Goal: Transaction & Acquisition: Obtain resource

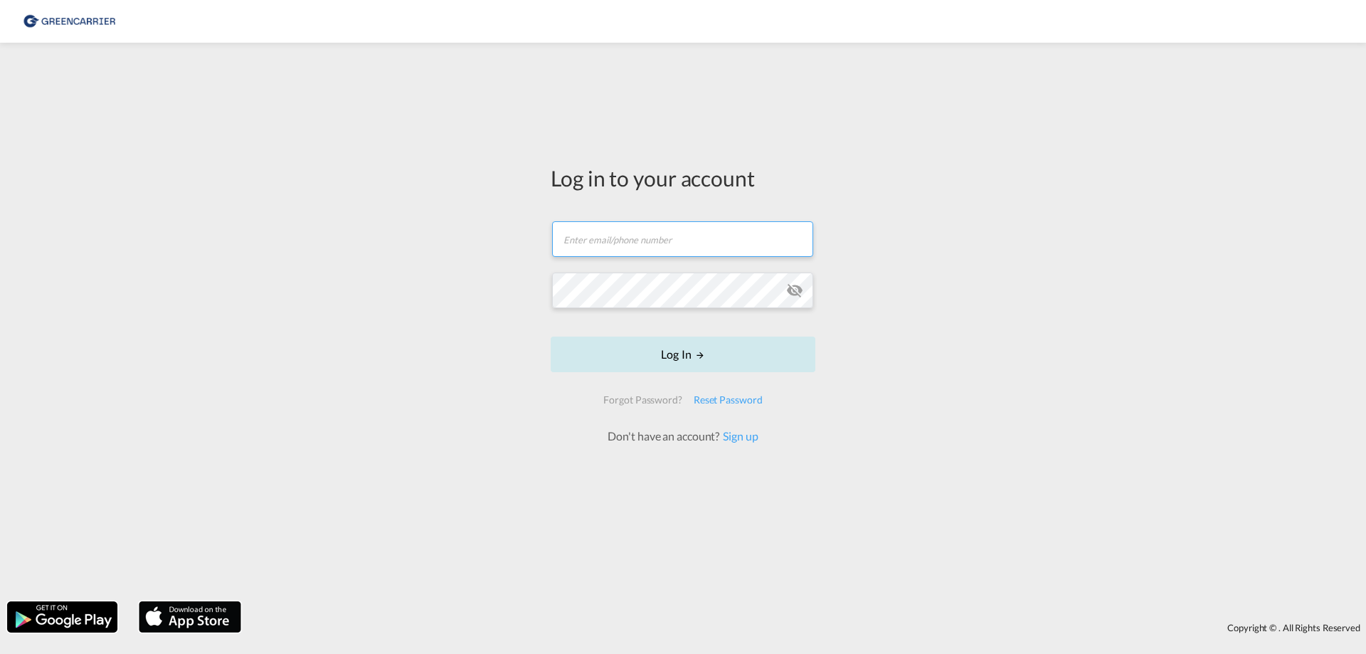
type input "[PERSON_NAME][EMAIL_ADDRESS][DOMAIN_NAME]"
click at [666, 352] on button "Log In" at bounding box center [683, 355] width 265 height 36
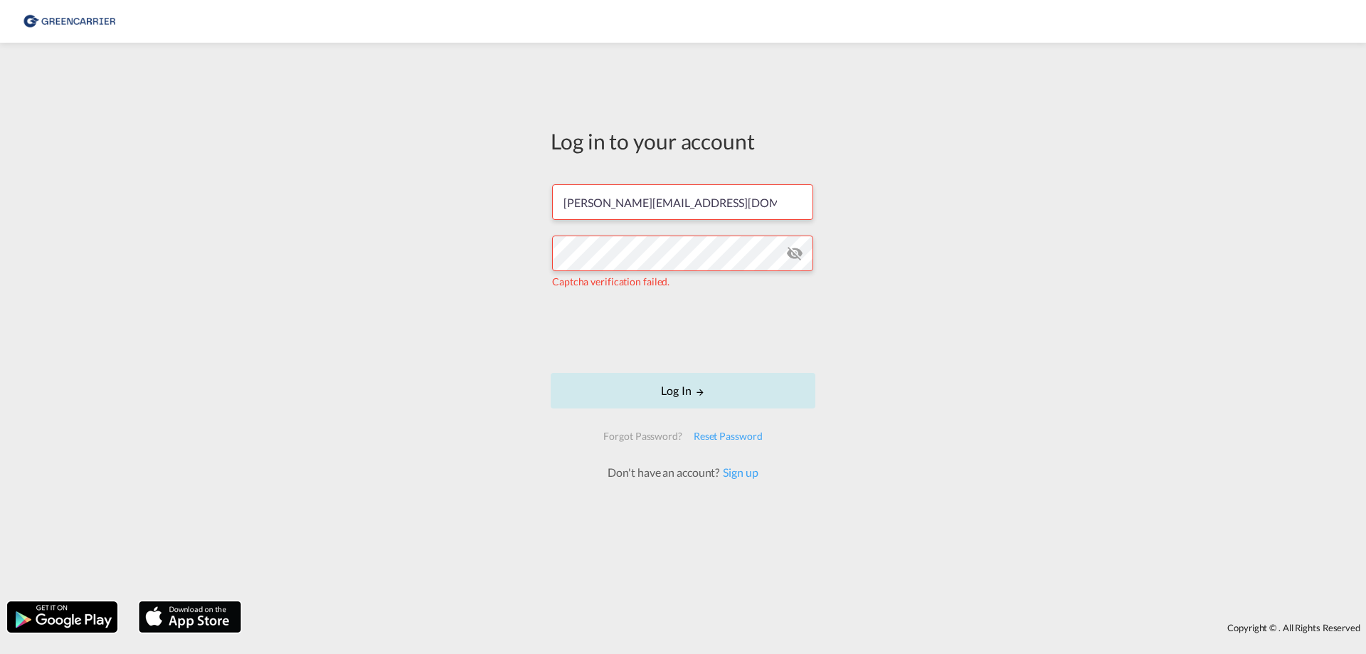
click at [713, 389] on button "Log In" at bounding box center [683, 391] width 265 height 36
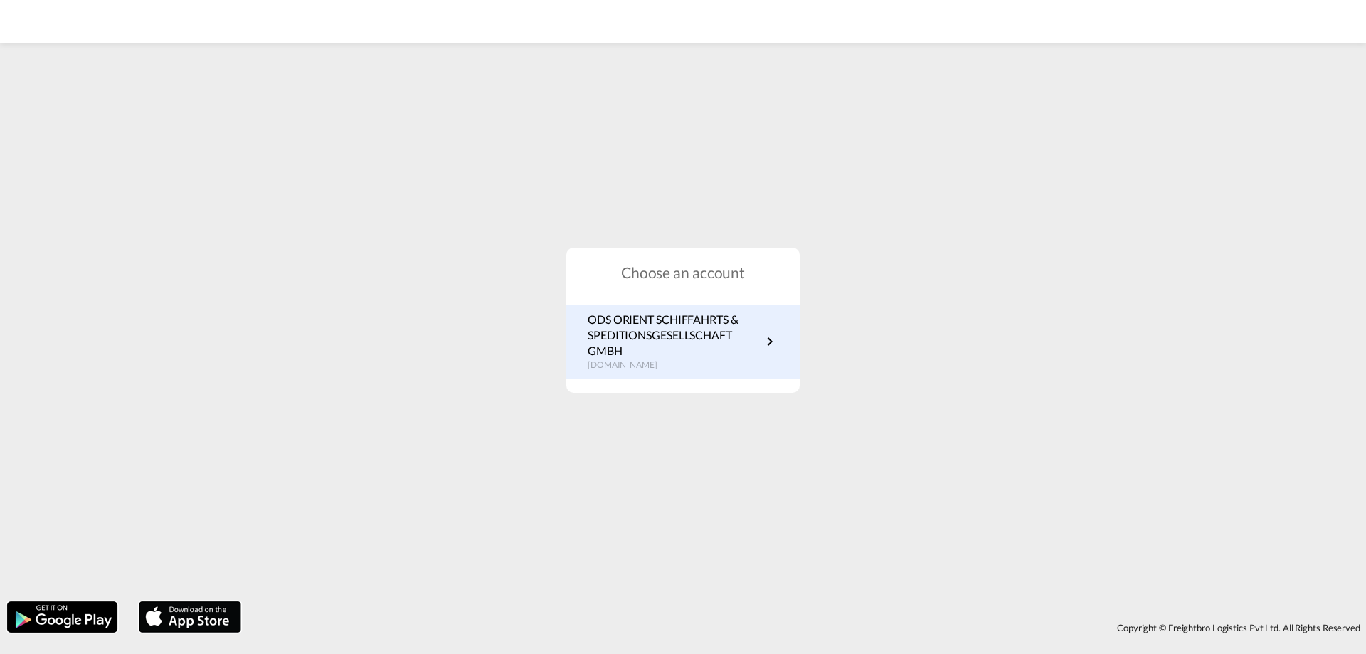
click at [744, 343] on p "ODS ORIENT SCHIFFAHRTS & SPEDITIONSGESELLSCHAFT GMBH" at bounding box center [675, 336] width 174 height 48
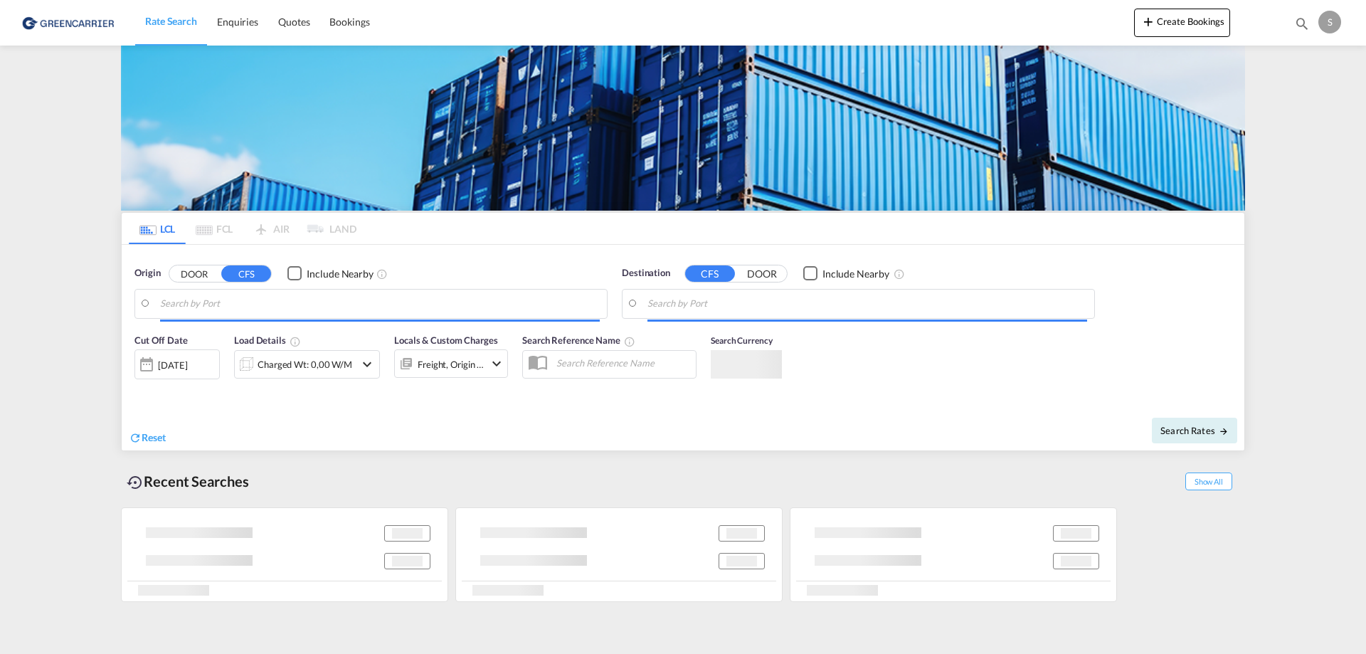
type input "Hamburg, DEHAM"
type input "Buenos Aires, ARBUE"
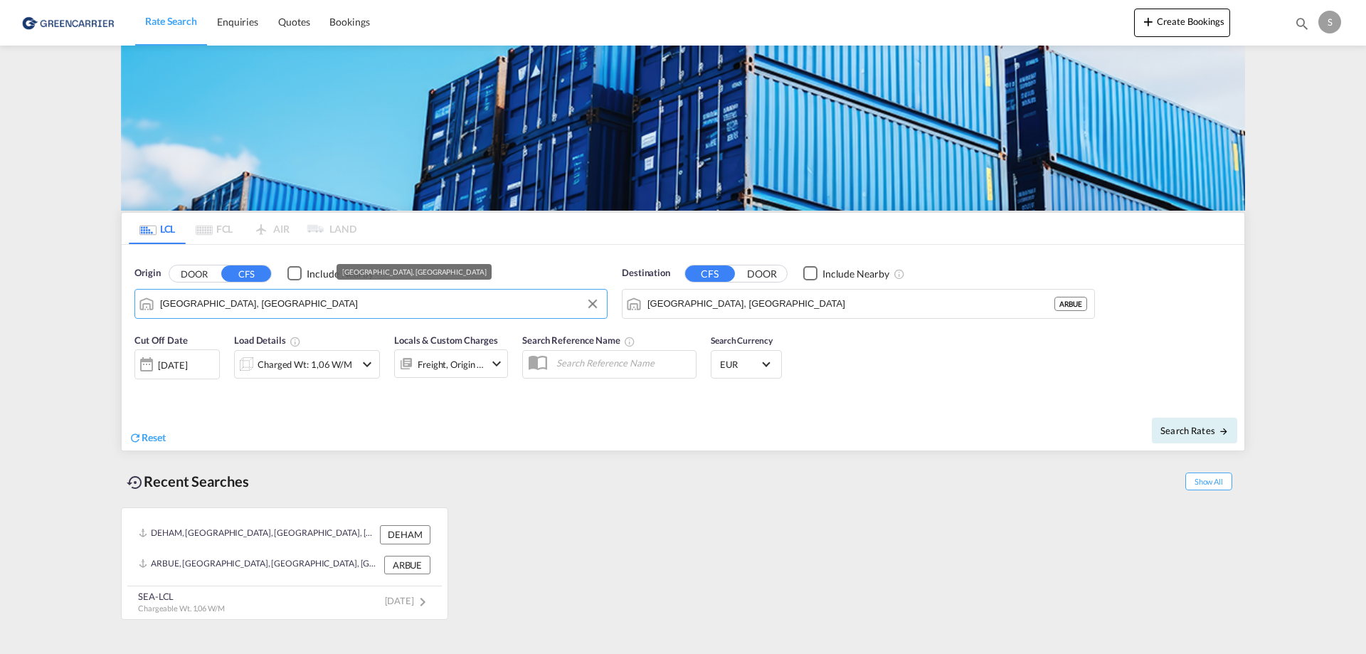
click at [416, 309] on input "Hamburg, DEHAM" at bounding box center [380, 303] width 440 height 21
click at [191, 269] on button "DOOR" at bounding box center [194, 273] width 50 height 16
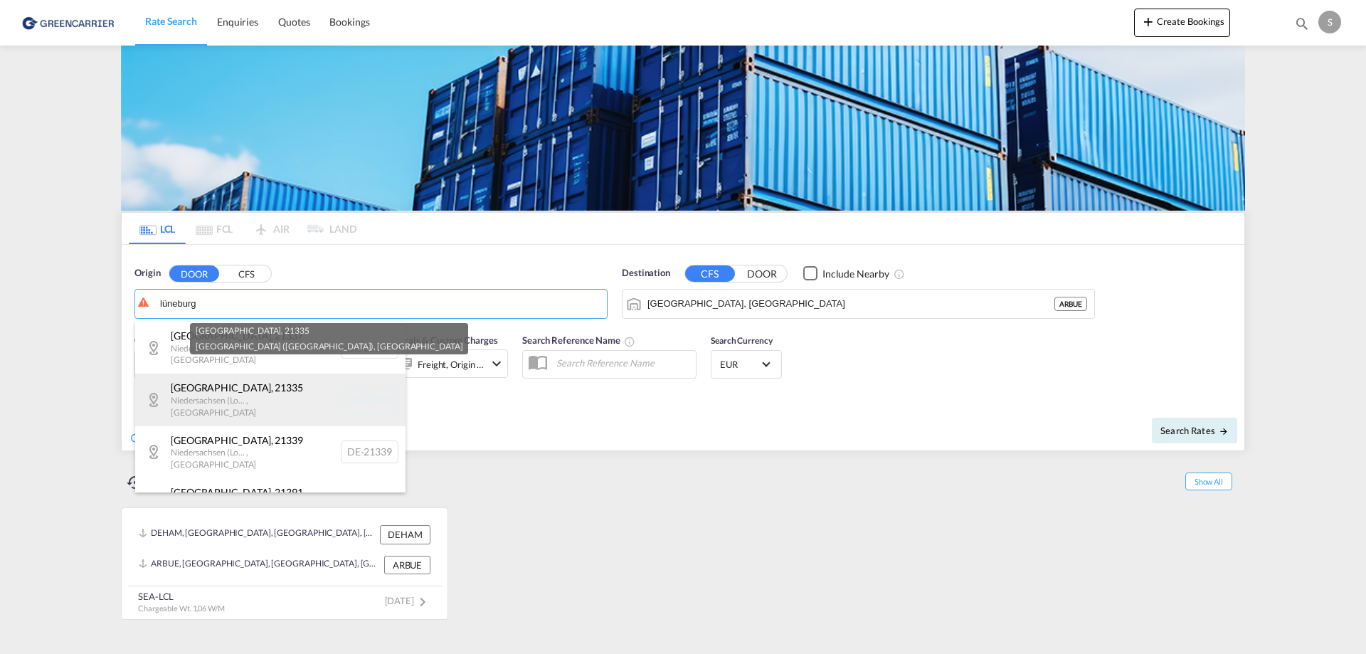
click at [265, 381] on div "Lüneburg , 21335 Niedersachsen (Lo... , Germany DE-21335" at bounding box center [270, 400] width 270 height 52
type input "DE-21335, Lüneburg, Niedersachsen (Lo..."
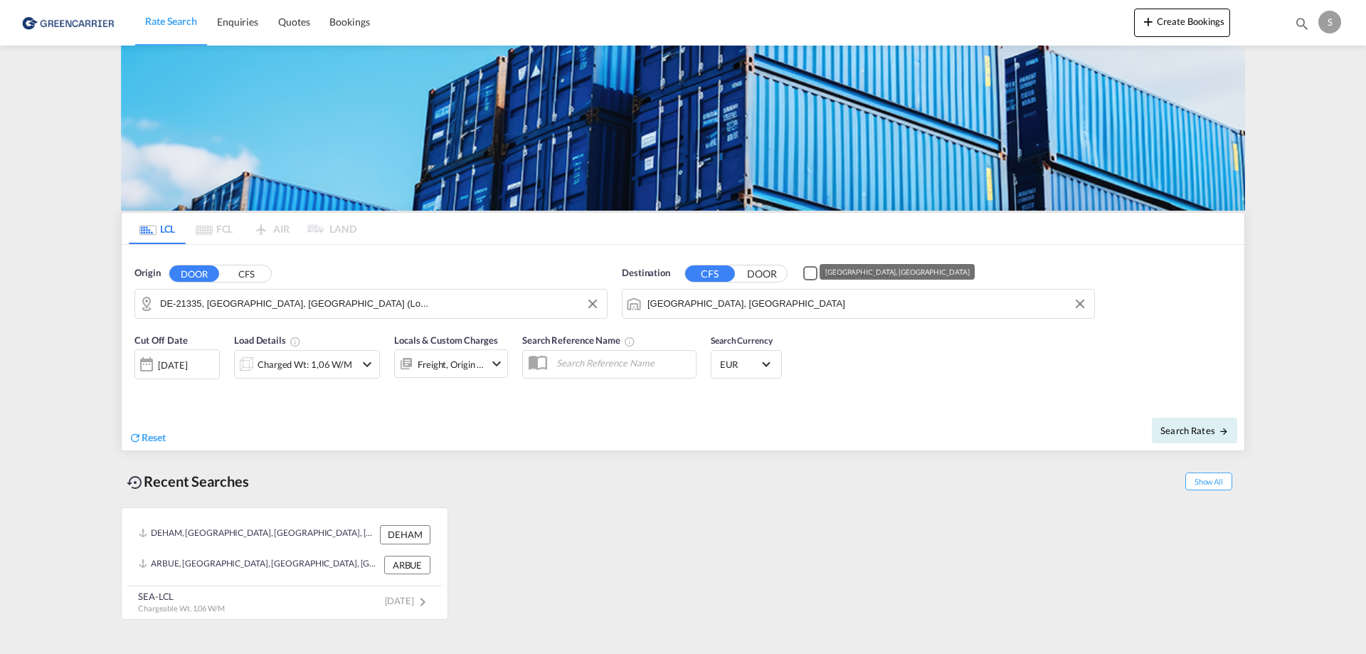
click at [769, 299] on input "Buenos Aires, ARBUE" at bounding box center [867, 303] width 440 height 21
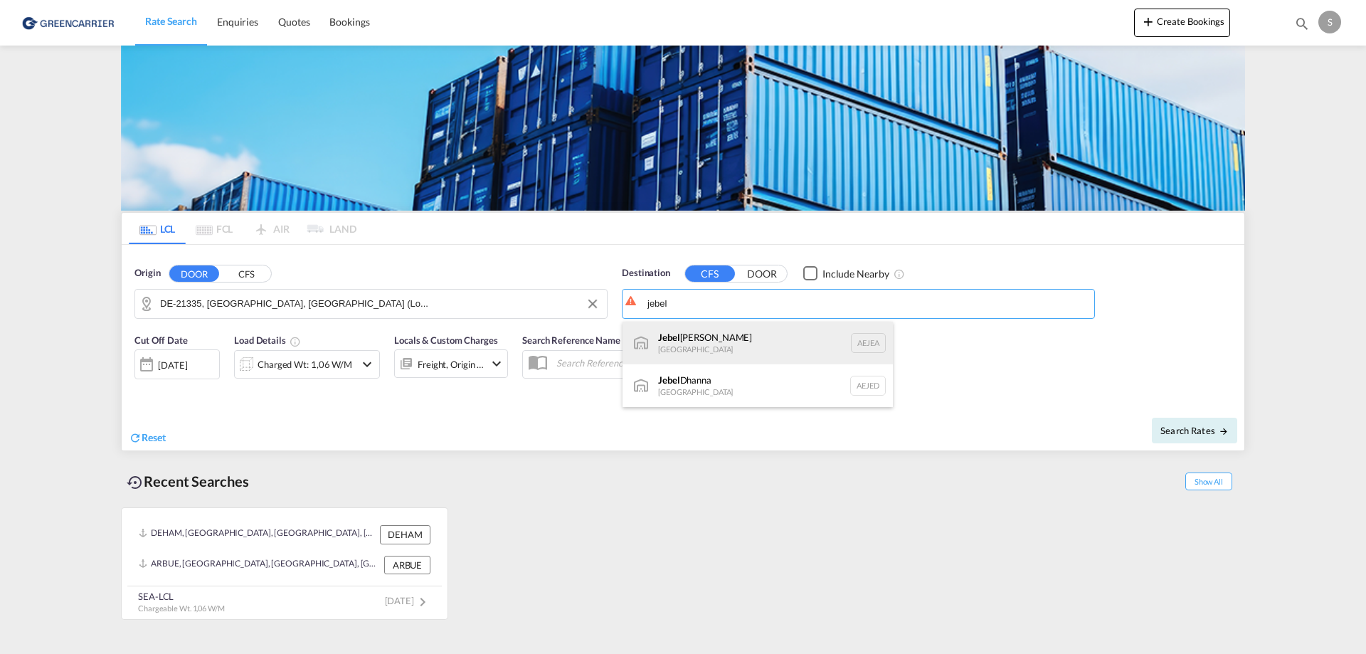
click at [748, 339] on div "Jebel Ali United Arab Emirates AEJEA" at bounding box center [758, 343] width 270 height 43
type input "Jebel Ali, AEJEA"
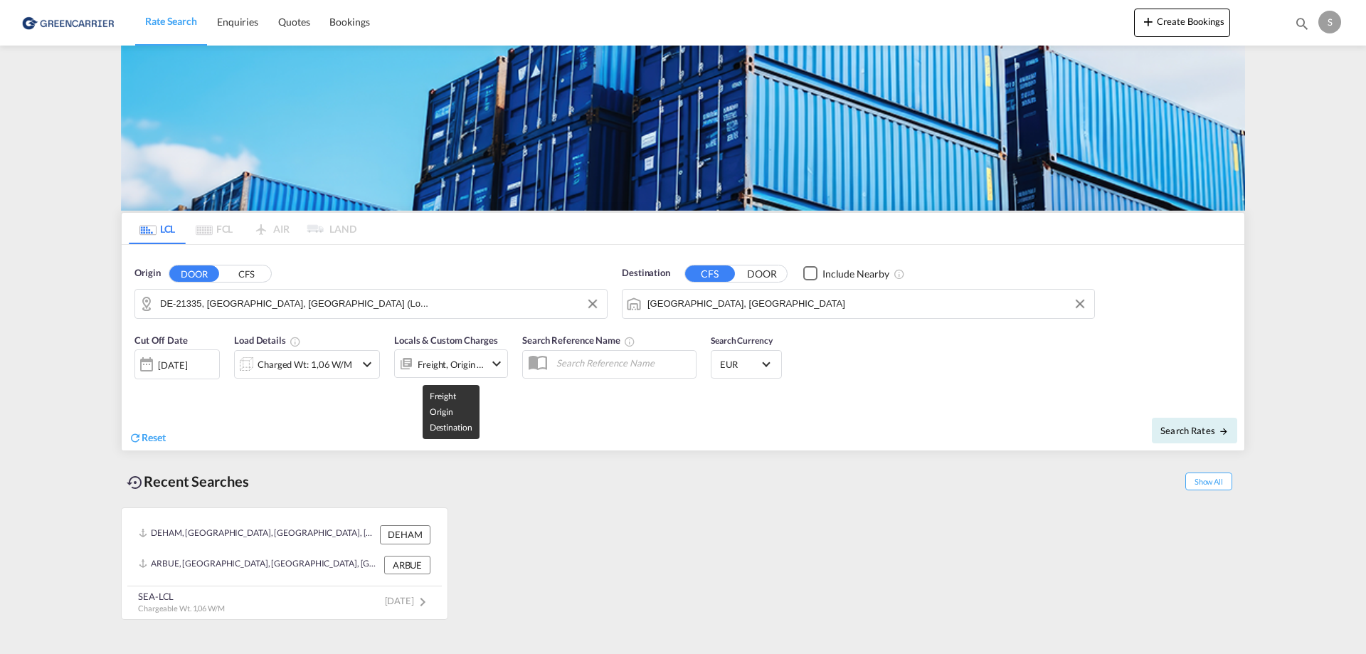
click at [477, 364] on div "Freight, Origin +1" at bounding box center [451, 364] width 67 height 20
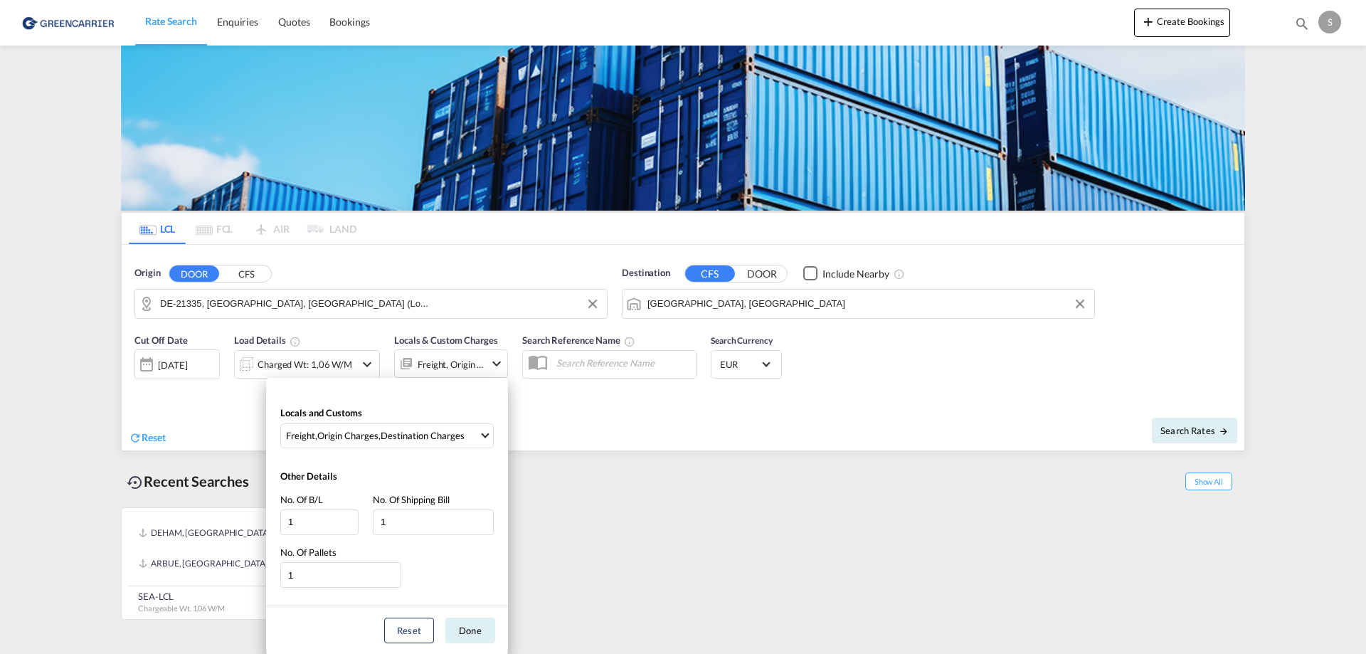
click at [477, 364] on div "Locals and Customs Freight , Origin Charges , Destination Charges Clear All Sel…" at bounding box center [683, 327] width 1366 height 654
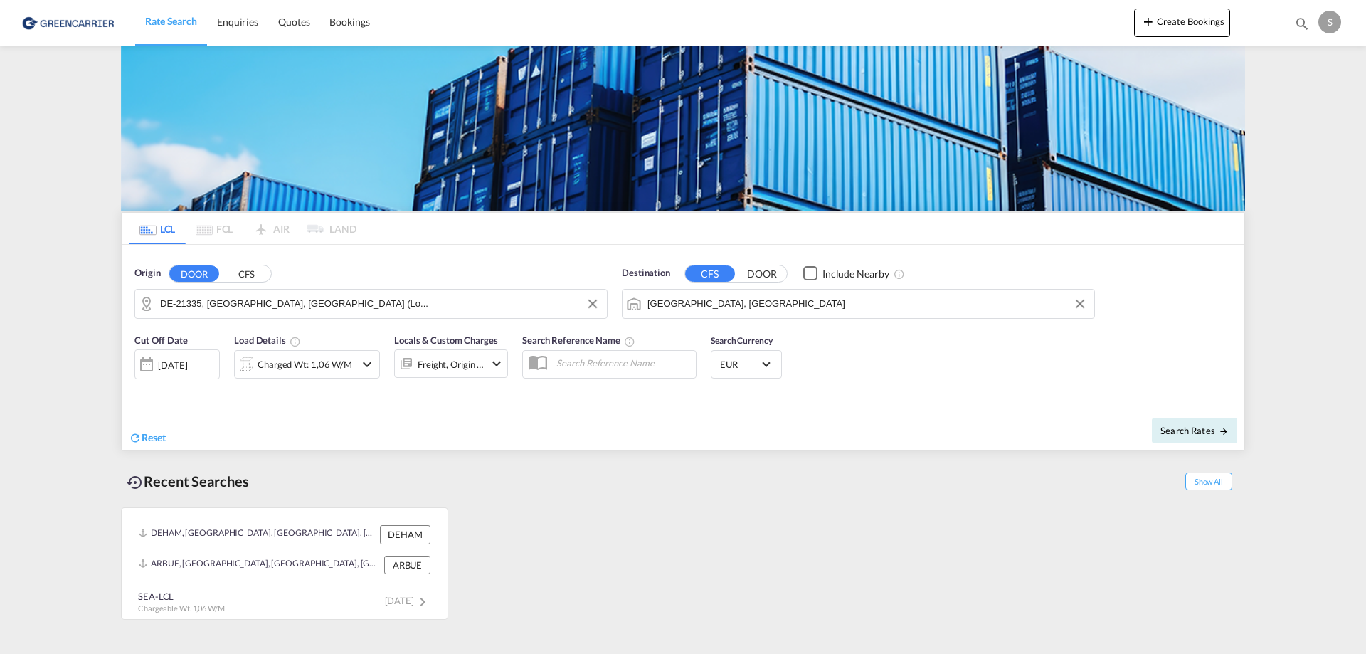
click at [367, 367] on md-icon "icon-chevron-down" at bounding box center [367, 364] width 17 height 17
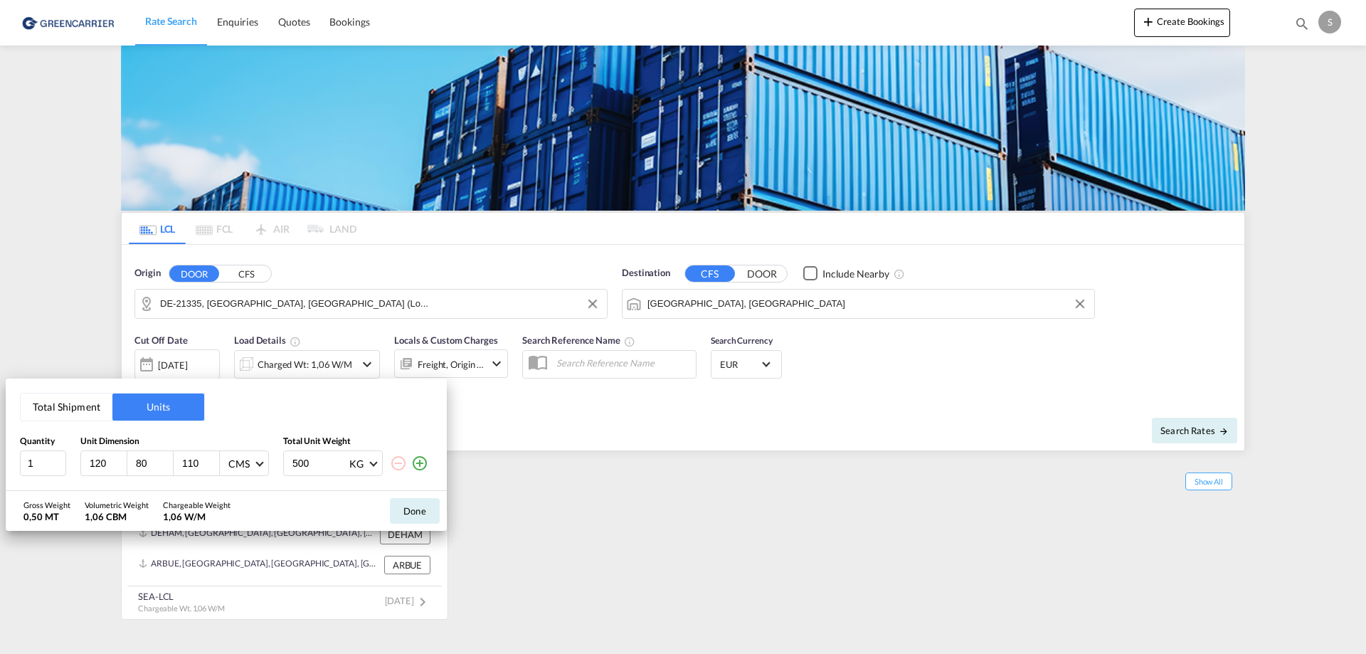
click at [74, 411] on button "Total Shipment" at bounding box center [67, 406] width 92 height 27
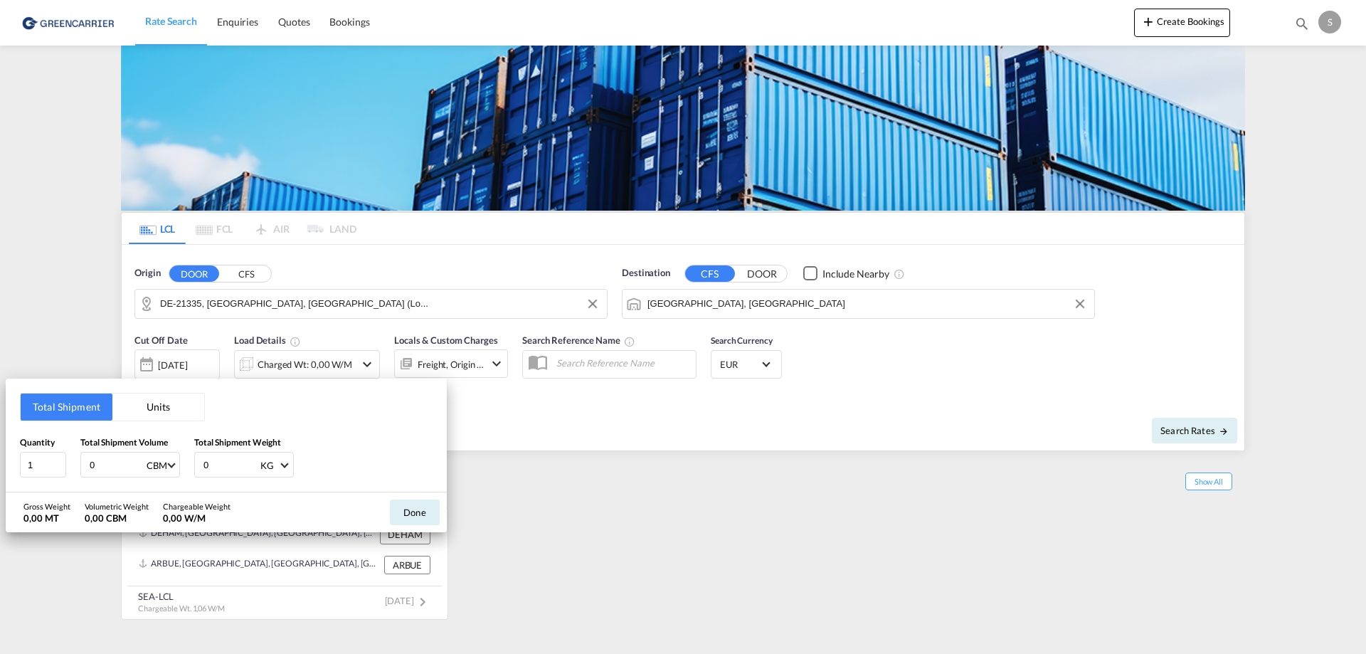
drag, startPoint x: 110, startPoint y: 471, endPoint x: 82, endPoint y: 470, distance: 27.8
click at [84, 470] on div "0 CBM CBM CFT" at bounding box center [130, 465] width 100 height 26
type input "10"
type input "1000"
click at [421, 509] on button "Done" at bounding box center [415, 512] width 50 height 26
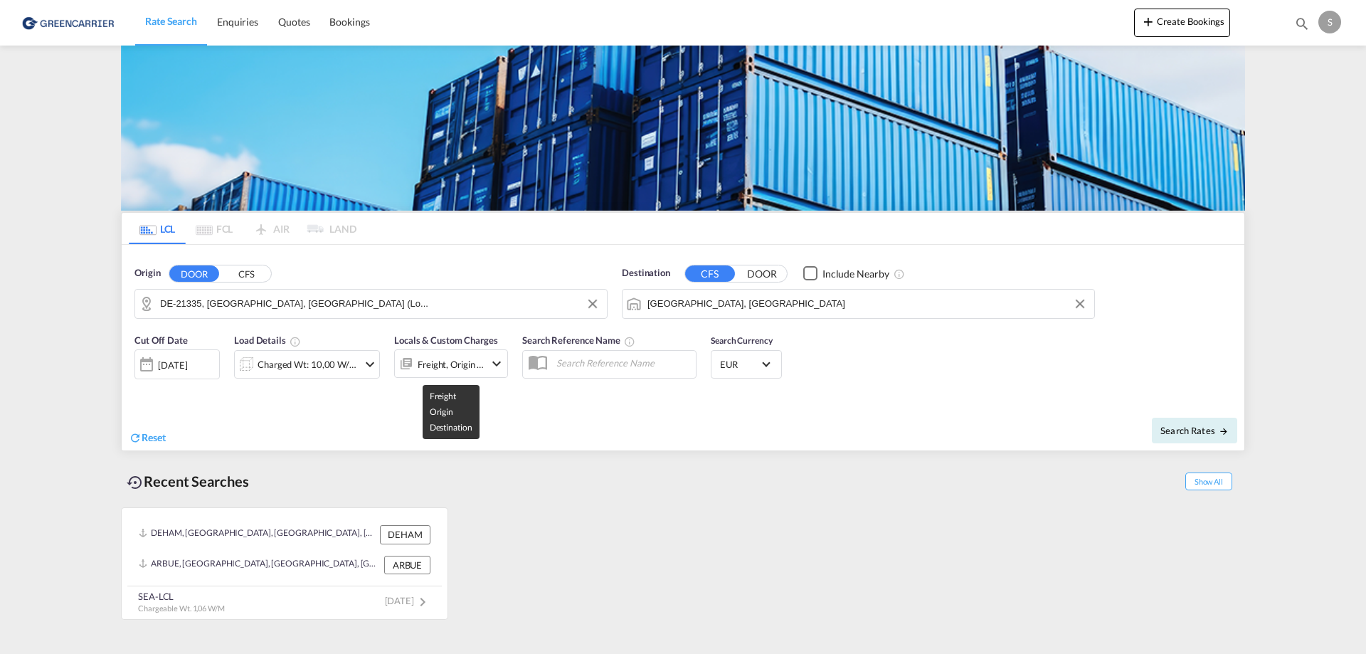
click at [475, 361] on div "Freight, Origin +1" at bounding box center [451, 364] width 67 height 20
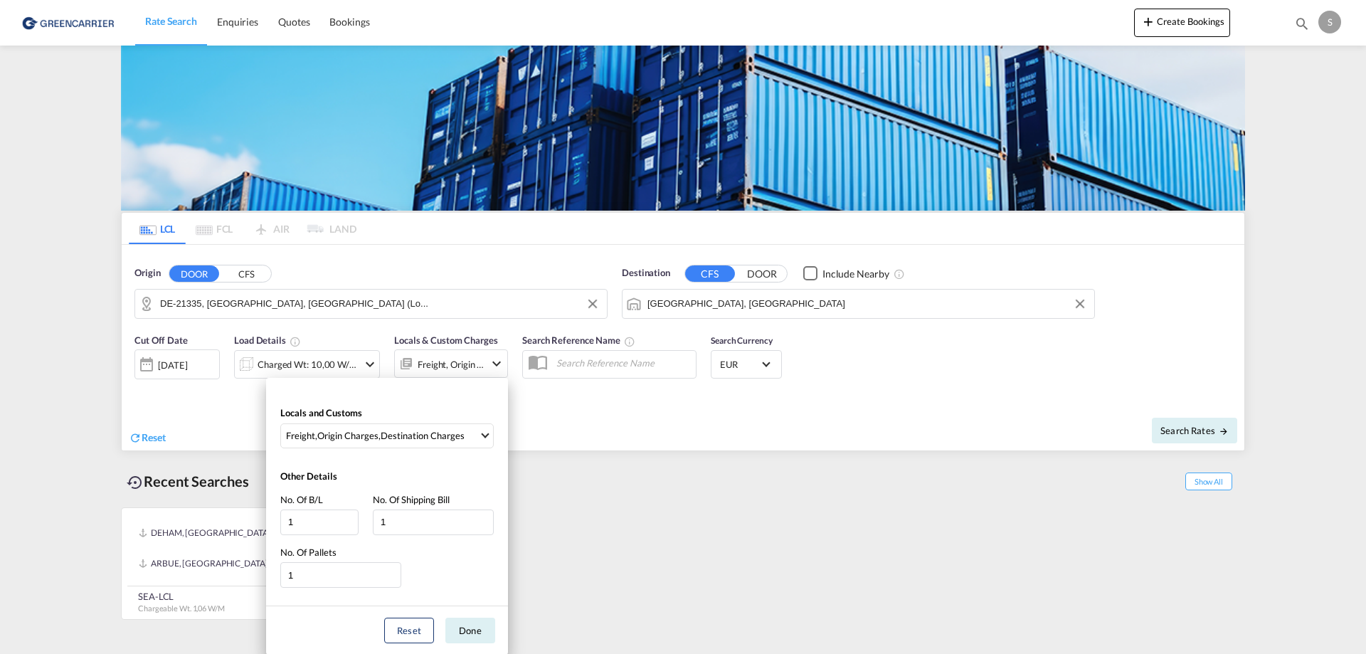
click at [475, 451] on div "Locals and Customs Freight , Origin Charges , Destination Charges Clear All Sel…" at bounding box center [387, 423] width 242 height 63
click at [484, 433] on span "Select Locals and Customs: \aFreight, \aOrigin Charges, \aDestination Charges" at bounding box center [485, 434] width 8 height 8
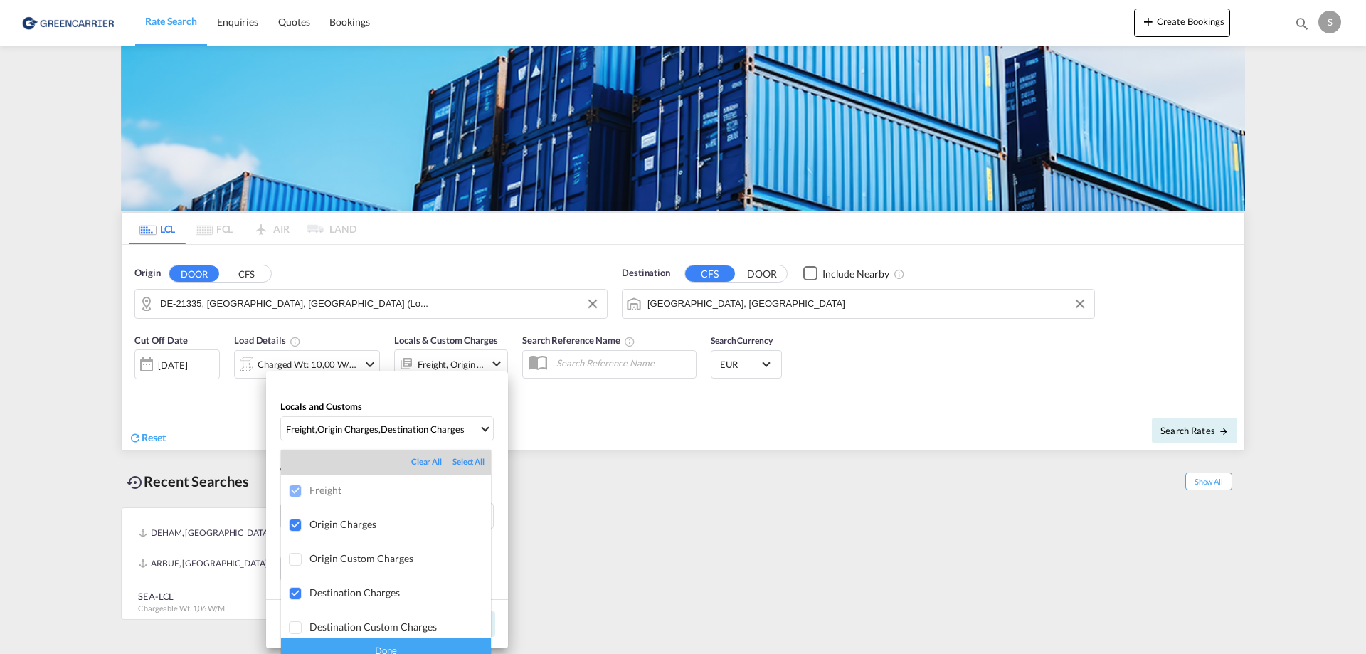
click at [487, 426] on md-backdrop at bounding box center [683, 327] width 1366 height 654
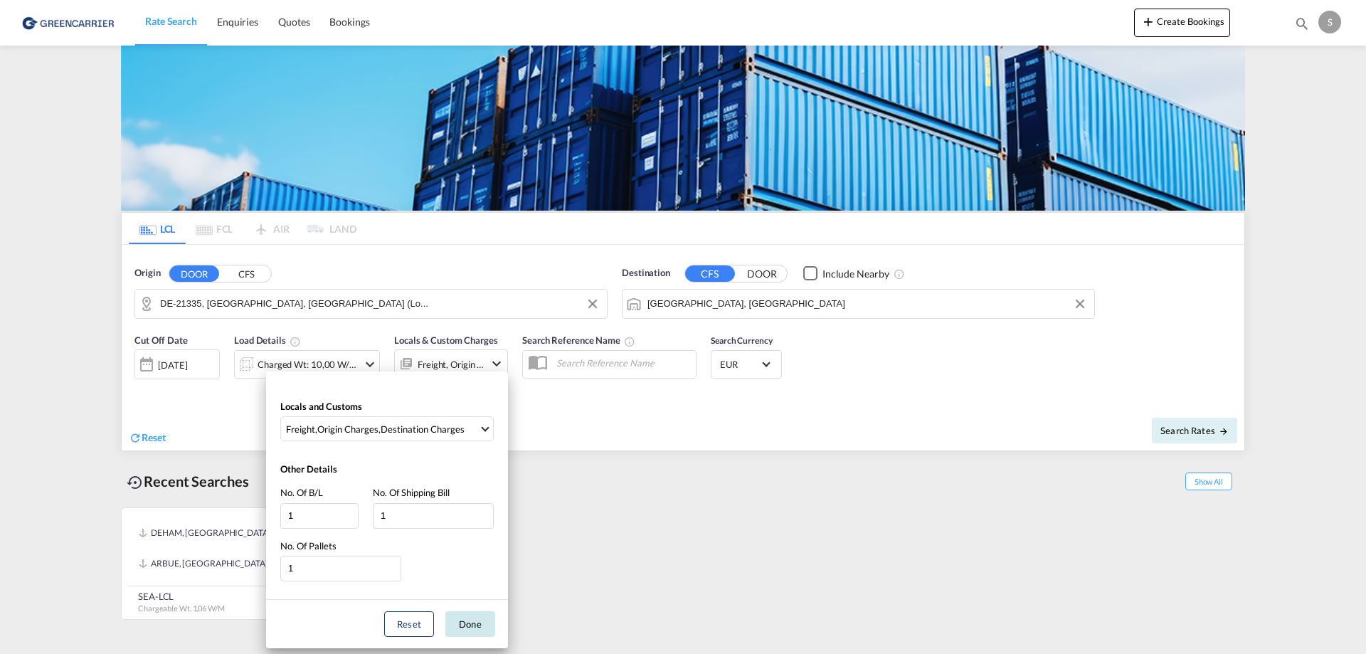
click at [466, 629] on button "Done" at bounding box center [470, 624] width 50 height 26
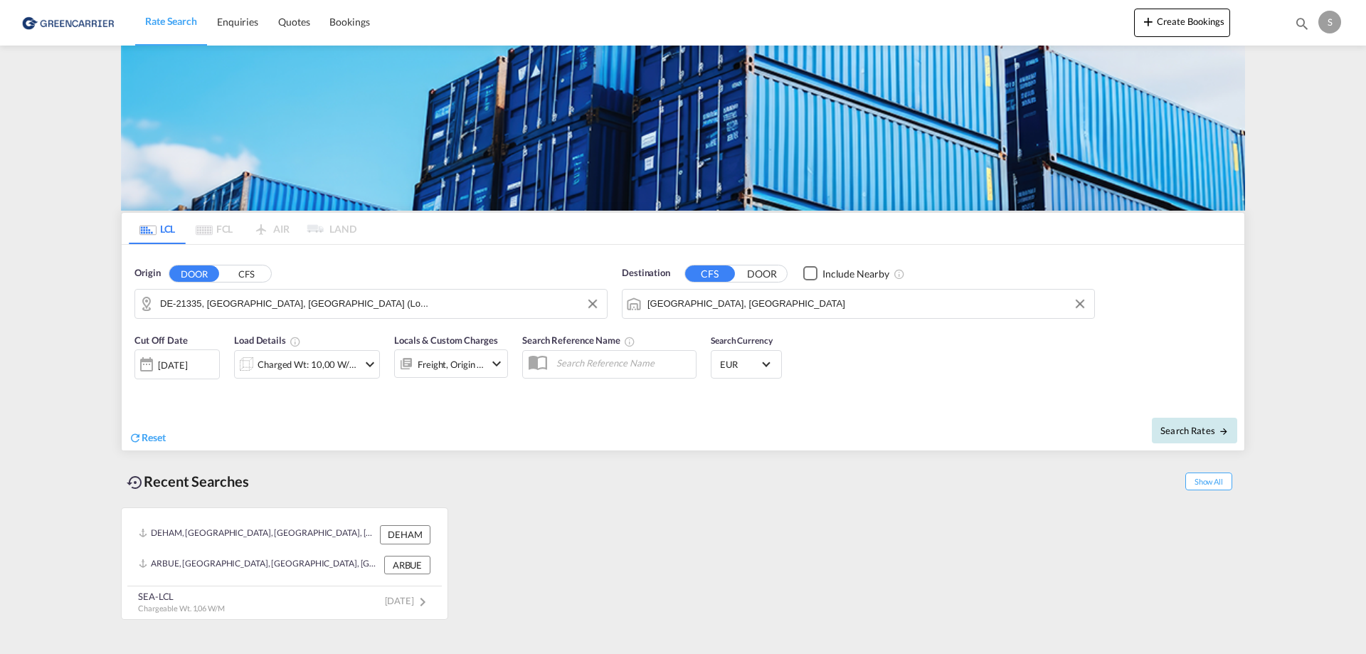
click at [1178, 439] on button "Search Rates" at bounding box center [1194, 431] width 85 height 26
type input "21335 to AEJEA / 18 Aug 2025"
